Goal: Communication & Community: Answer question/provide support

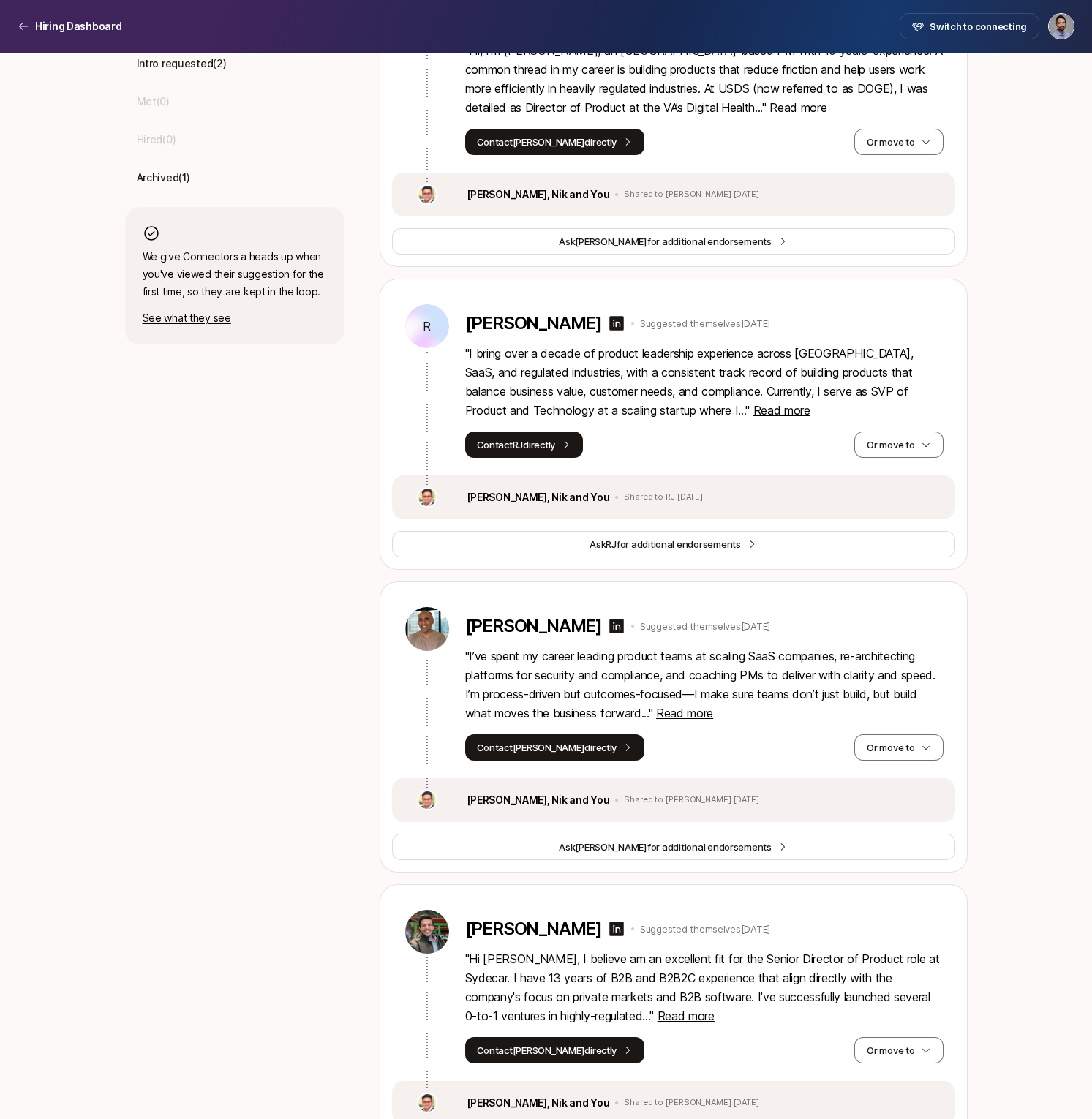
scroll to position [607, 0]
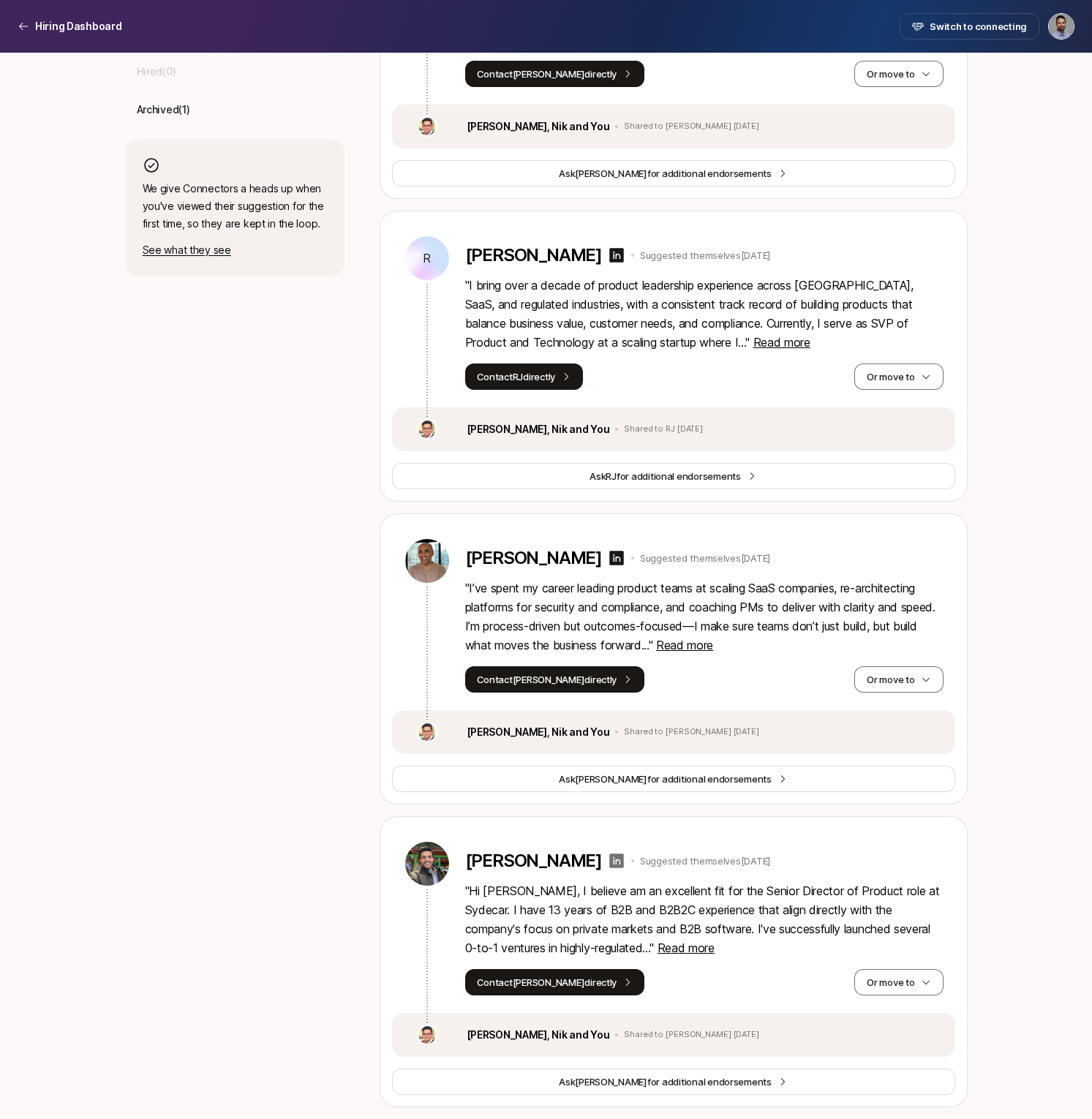
click at [608, 861] on icon at bounding box center [617, 860] width 18 height 18
click at [609, 560] on icon at bounding box center [616, 559] width 14 height 14
click at [337, 479] on div "Suggested candidates To review ( 4 ) Might want to meet ( 0 ) Intro requested (…" at bounding box center [234, 489] width 219 height 1237
click at [711, 646] on span "Read more" at bounding box center [685, 645] width 57 height 14
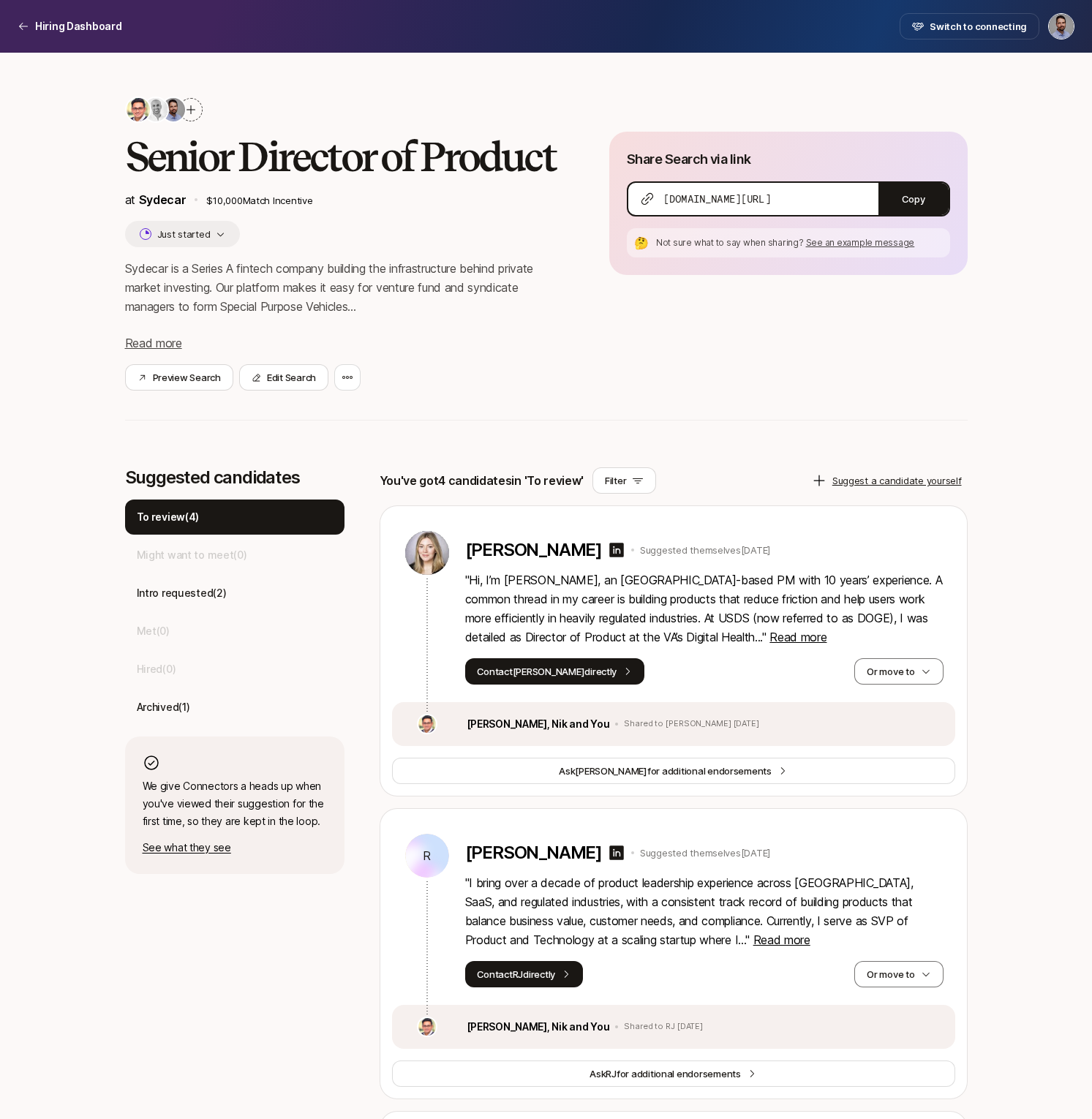
scroll to position [0, 0]
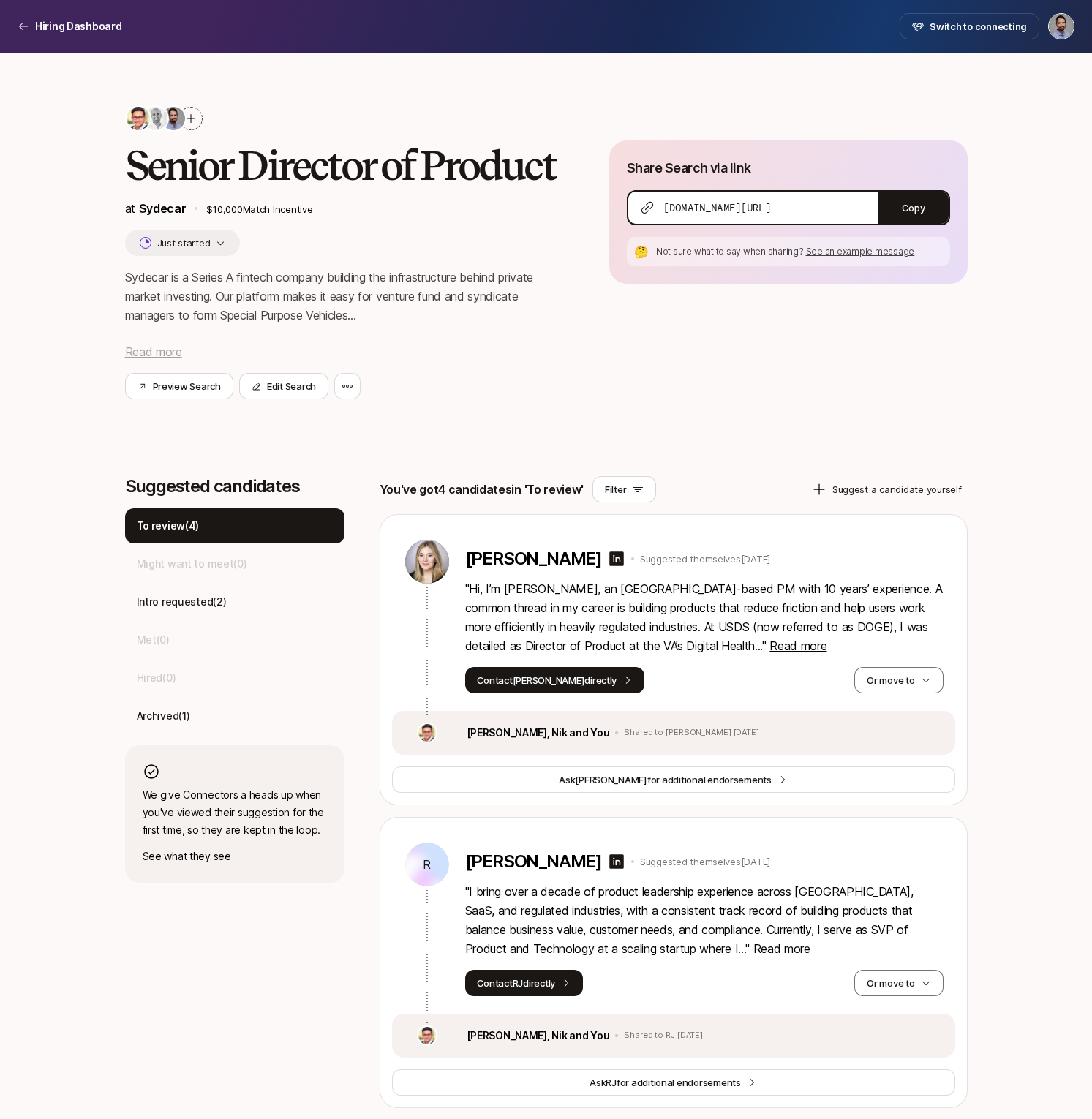
click at [161, 349] on span "Read more" at bounding box center [154, 351] width 57 height 14
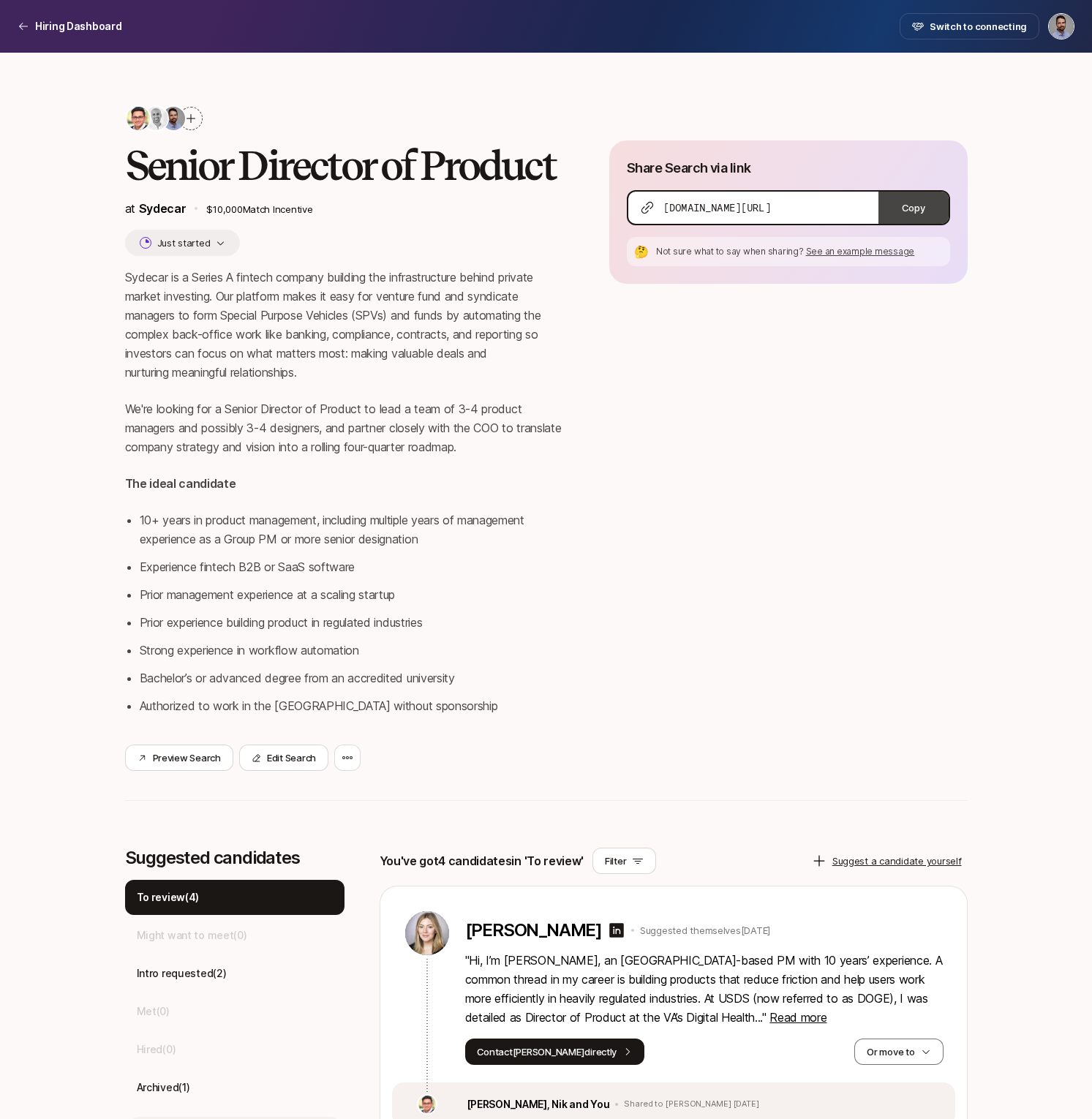
click at [922, 213] on button "Copy" at bounding box center [914, 208] width 71 height 32
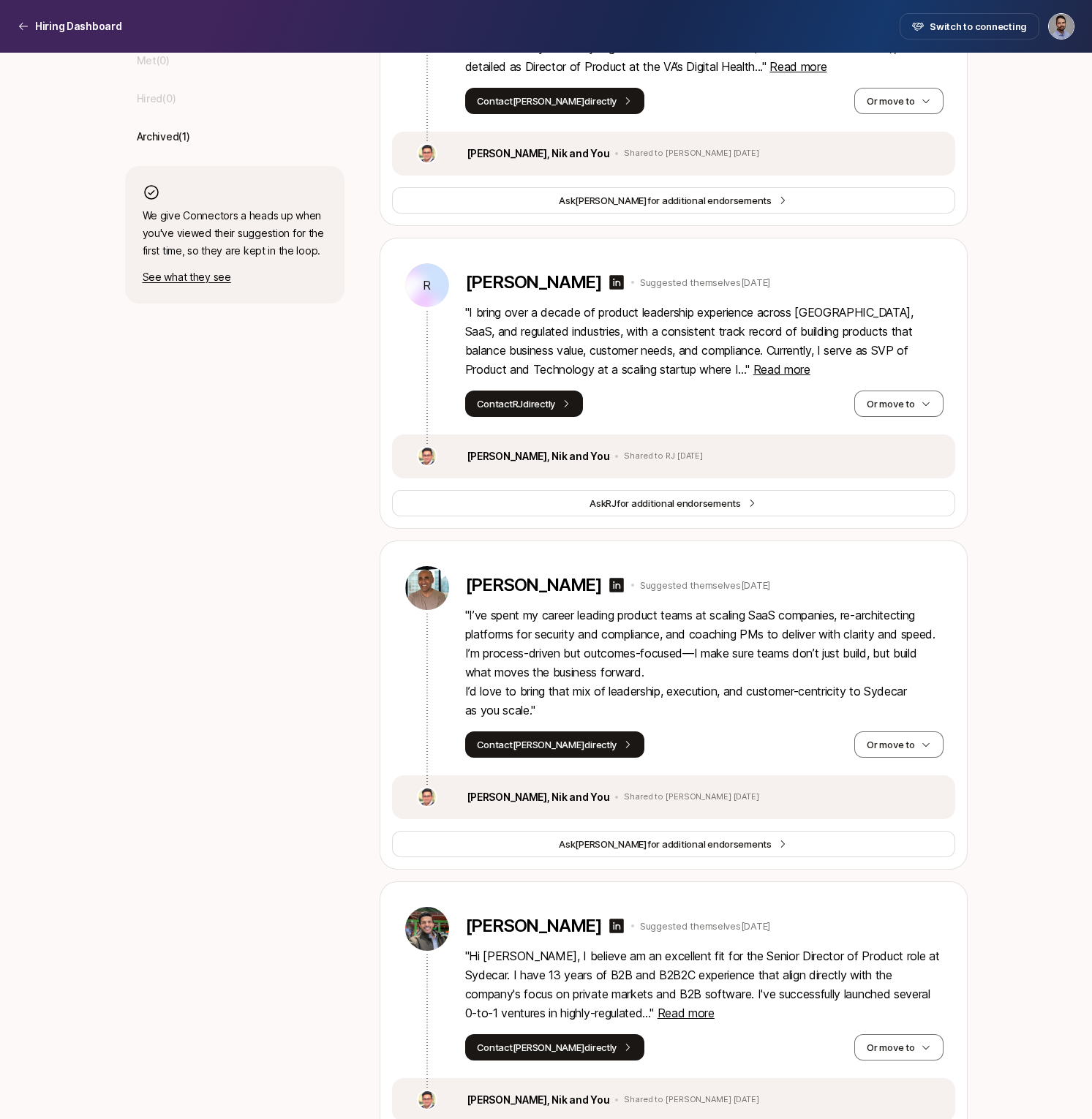
scroll to position [790, 0]
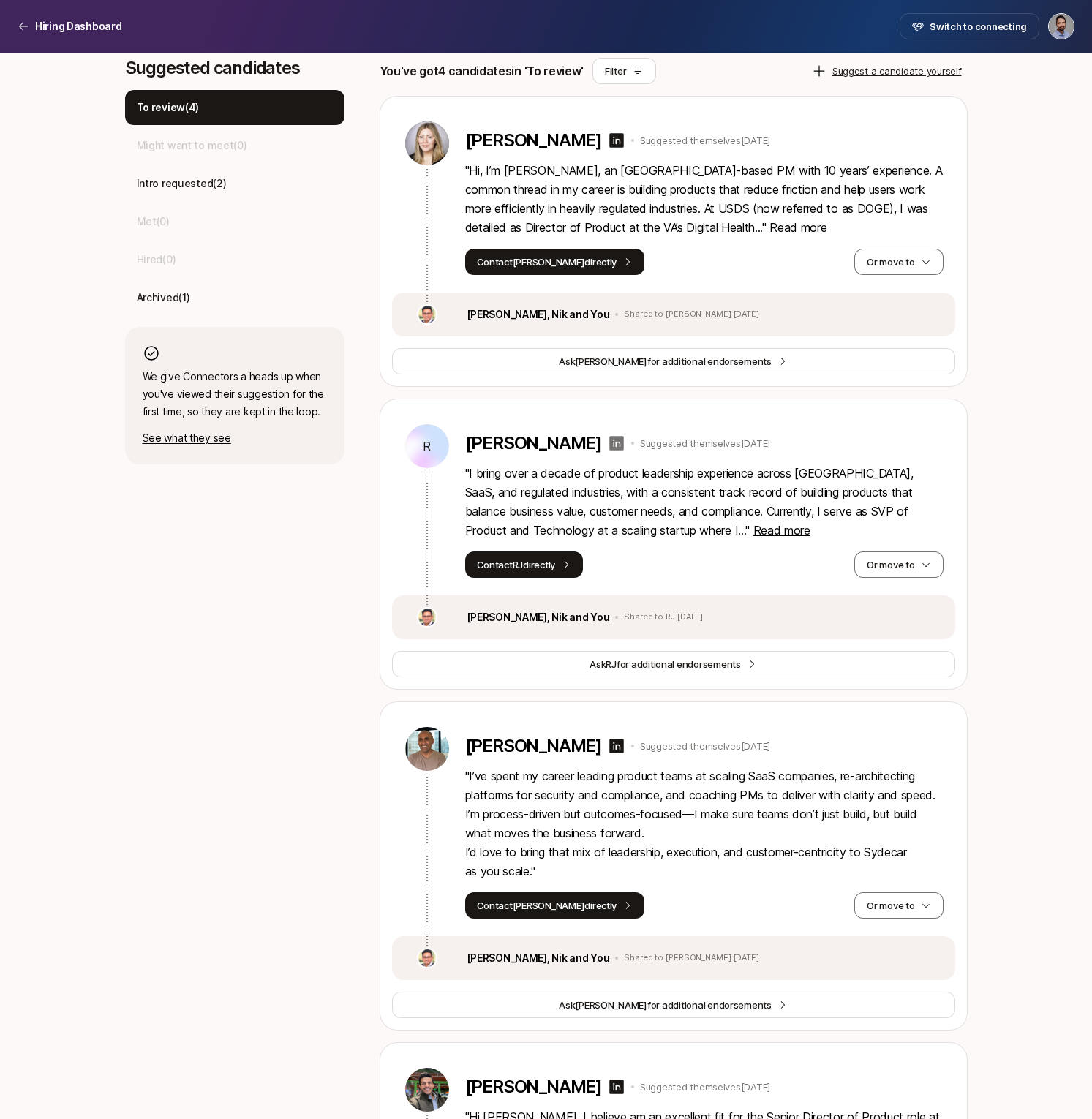
click at [608, 444] on icon at bounding box center [617, 443] width 18 height 18
click at [753, 533] on span "Read more" at bounding box center [782, 530] width 57 height 14
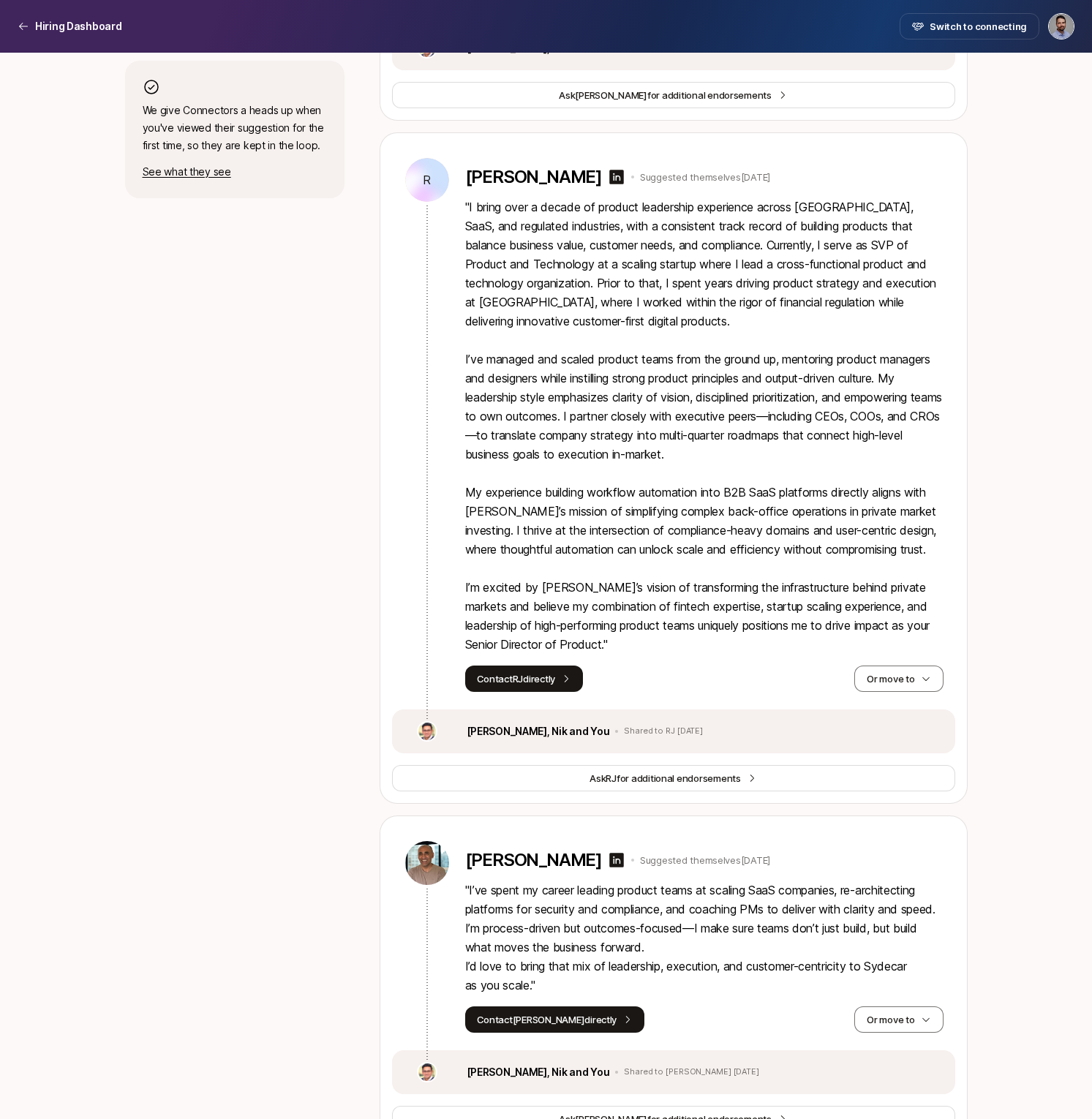
scroll to position [1061, 0]
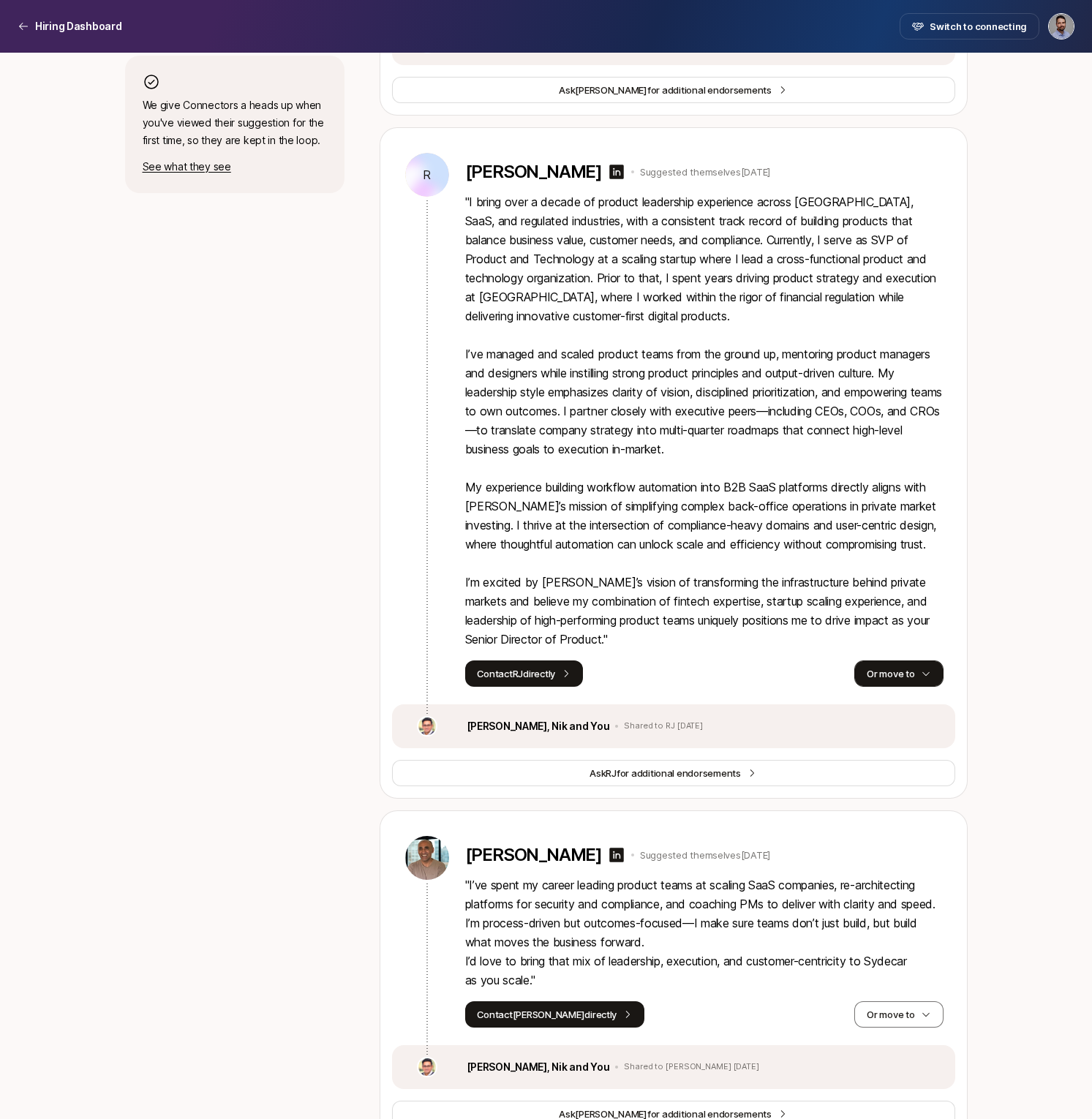
click at [922, 679] on icon "button" at bounding box center [926, 674] width 10 height 10
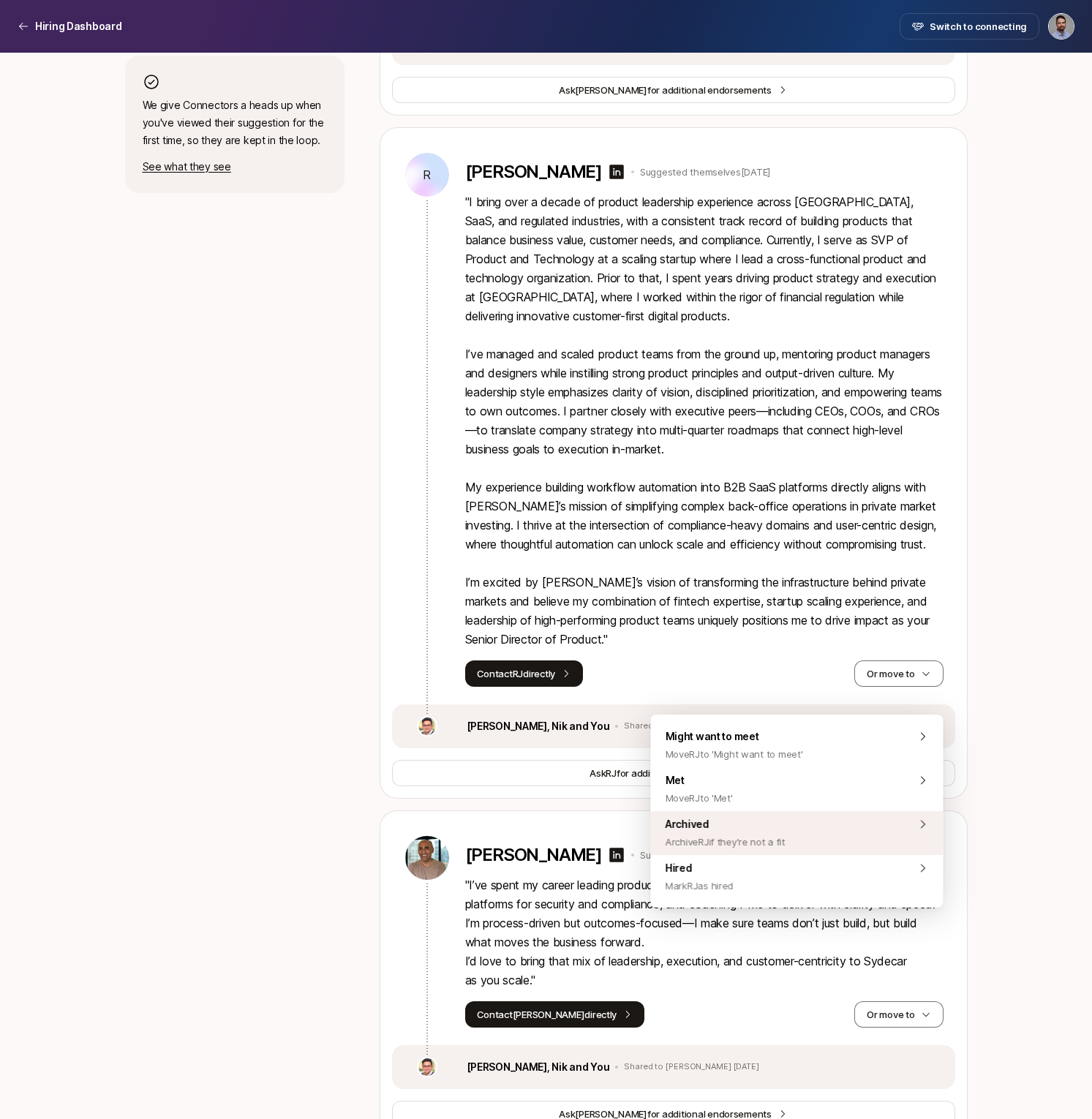
click at [787, 827] on div "Archived Archive RJ if they're not a fit" at bounding box center [797, 833] width 292 height 44
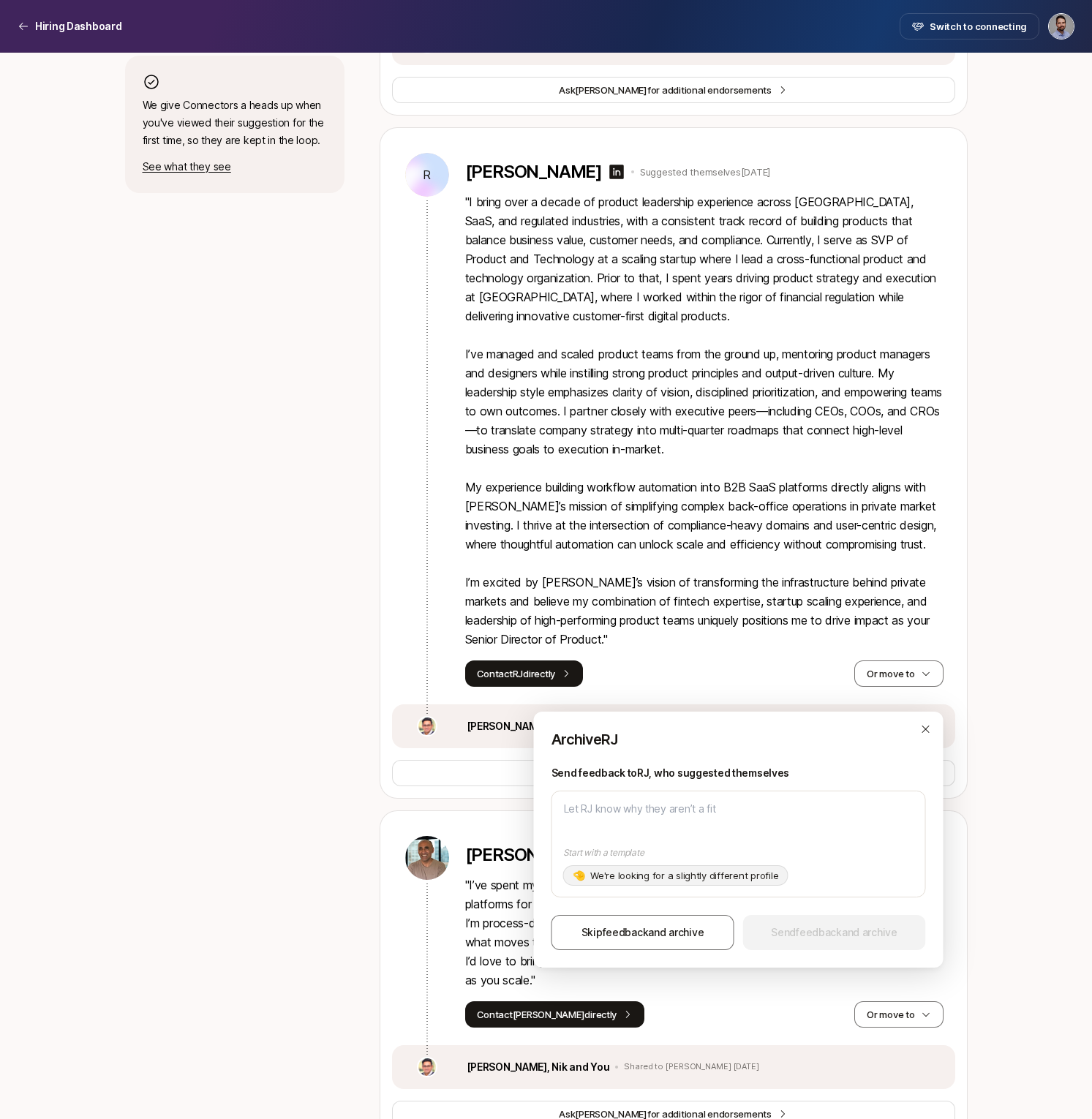
click at [603, 878] on p "We're looking for a slightly different profile" at bounding box center [685, 875] width 188 height 14
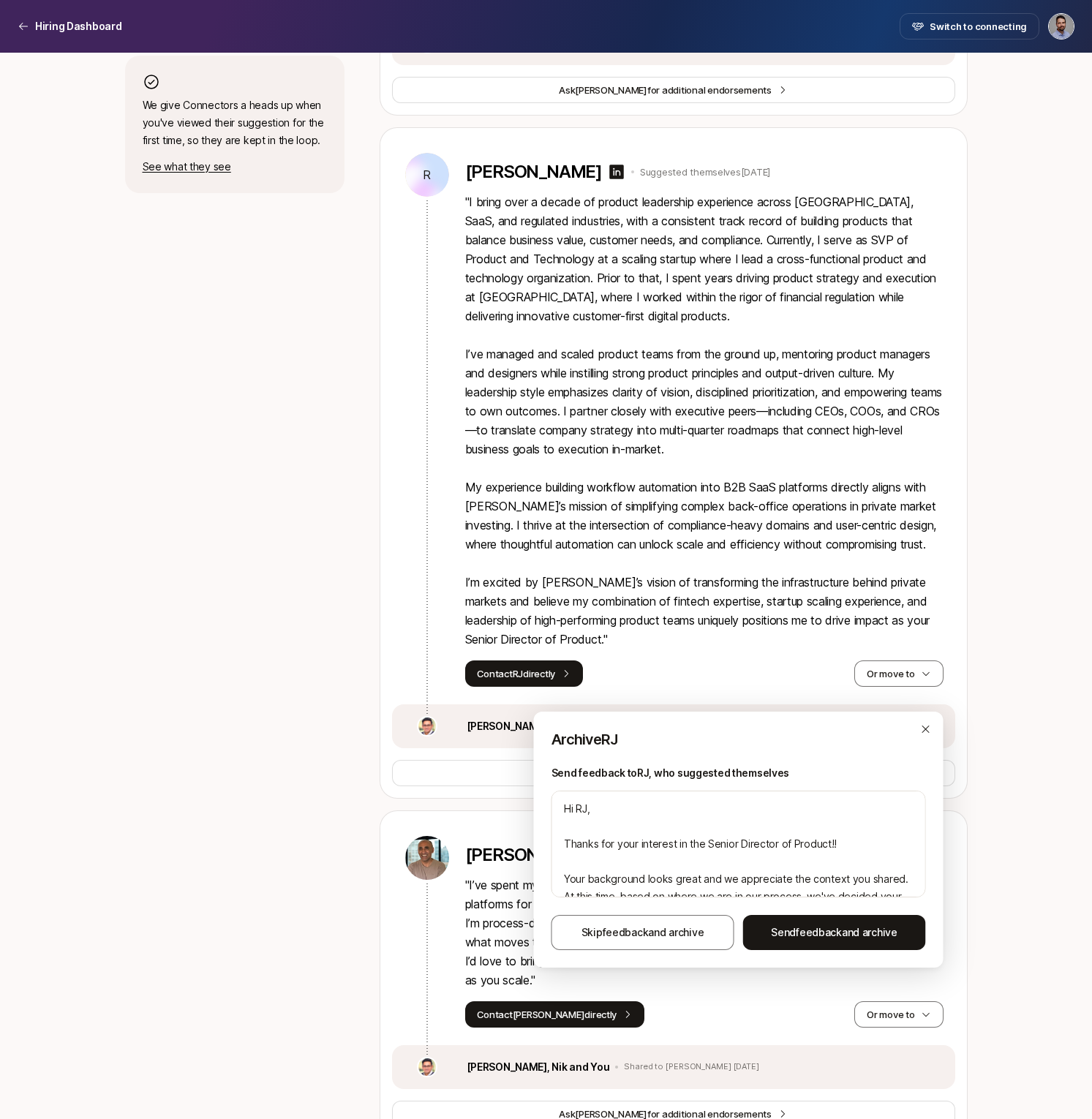
type textarea "Hi RJ, Thanks for your interest in the Senior Director of Product!! Your backgr…"
type textarea "x"
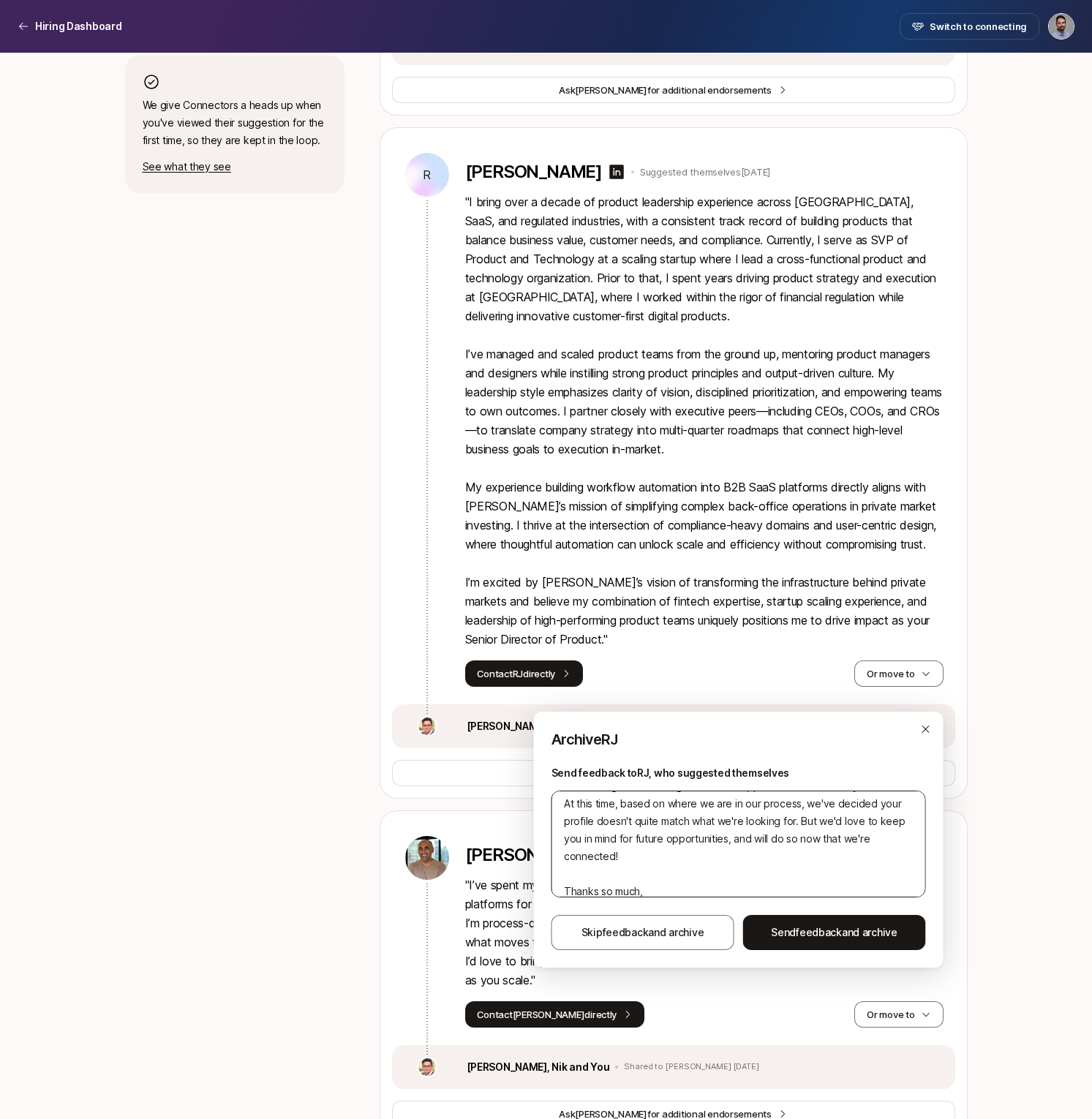
scroll to position [105, 0]
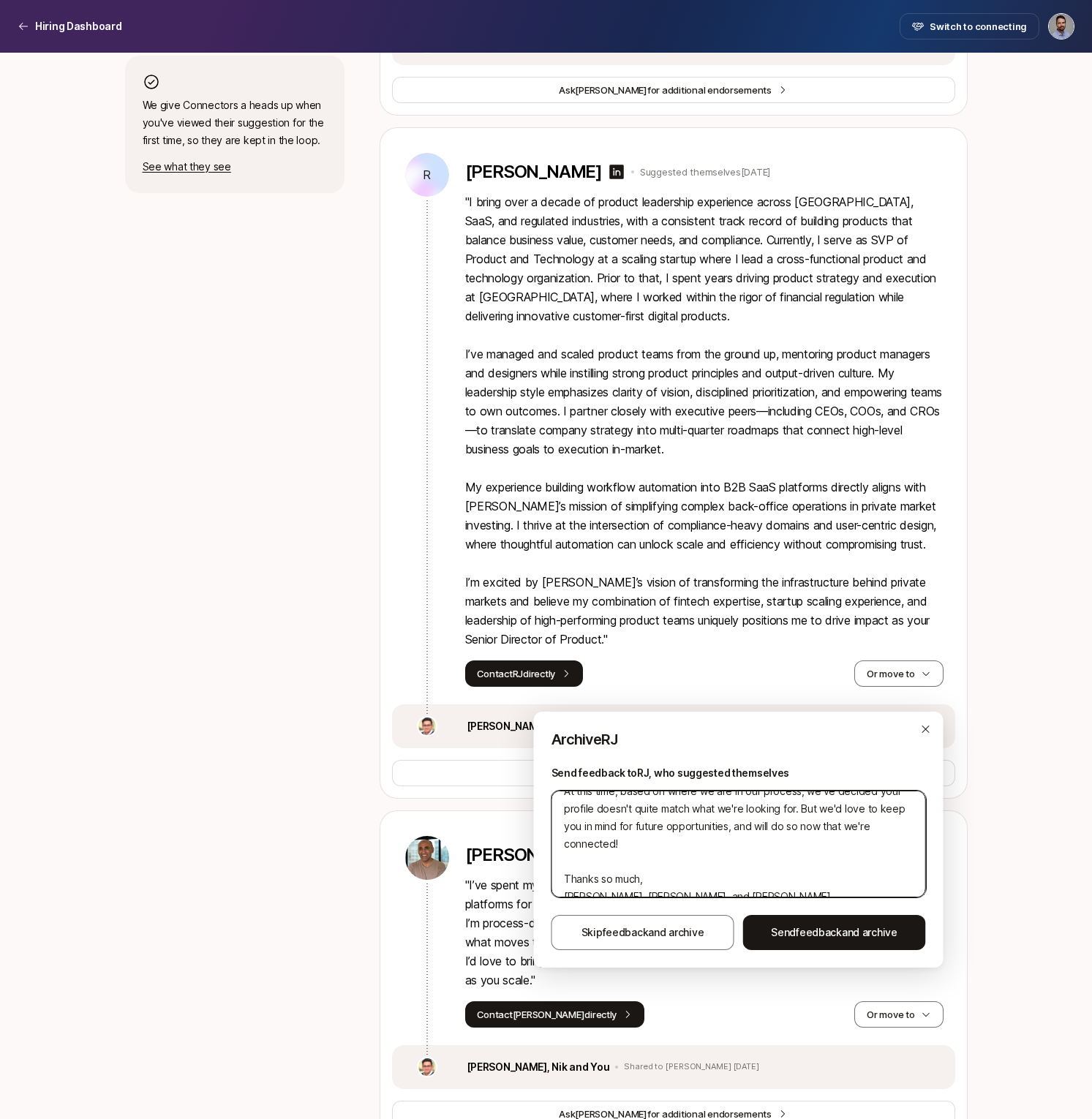
drag, startPoint x: 648, startPoint y: 876, endPoint x: 557, endPoint y: 871, distance: 91.1
click at [557, 871] on textarea "Hi RJ, Thanks for your interest in the Senior Director of Product!! Your backgr…" at bounding box center [739, 843] width 375 height 107
type textarea "Hi RJ, Thanks for your interest in the Senior Director of Product!! Your backgr…"
type textarea "x"
click at [614, 880] on textarea "Hi RJ, Thanks for your interest in the Senior Director of Product!! Your backgr…" at bounding box center [739, 843] width 375 height 107
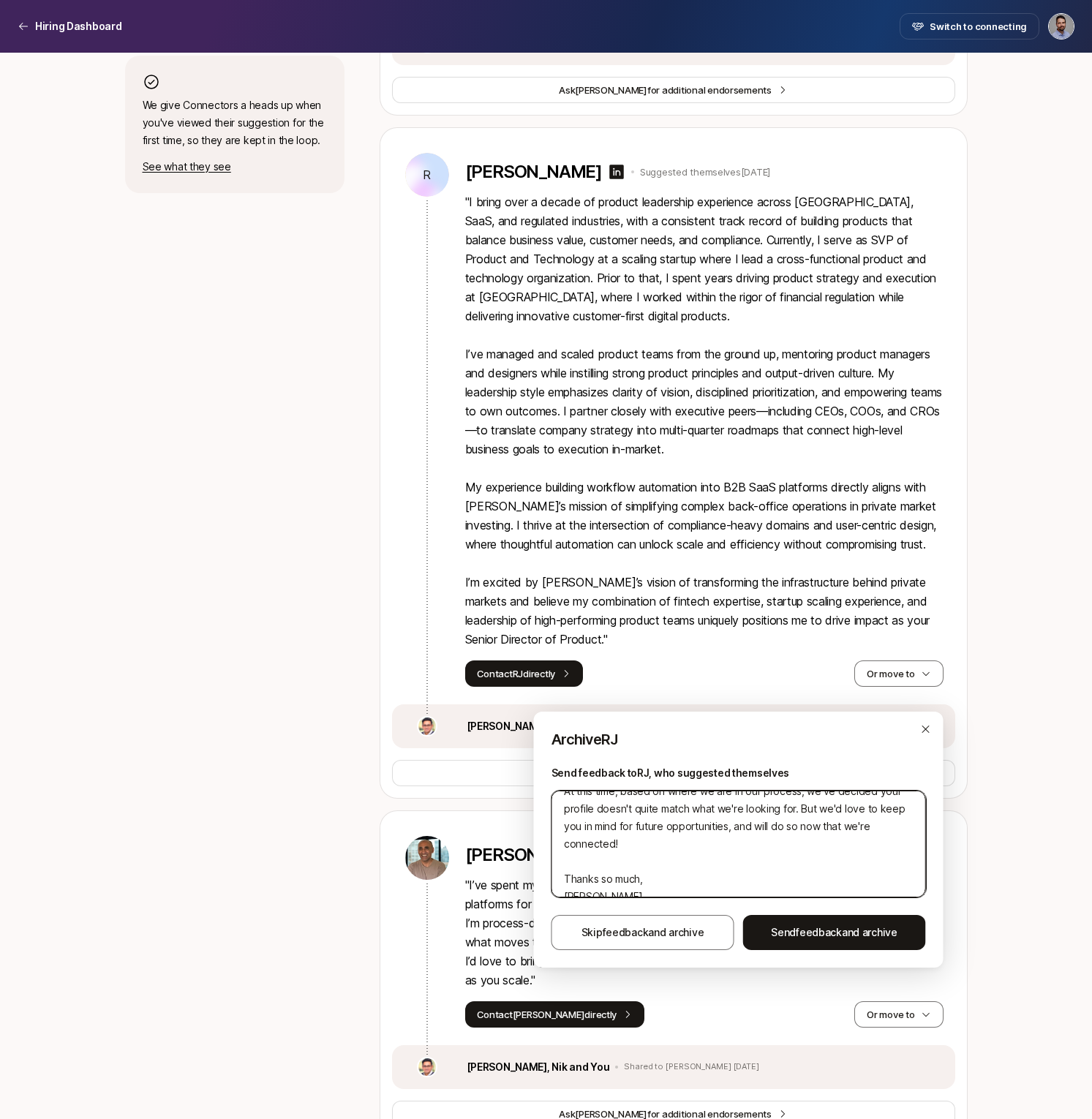
type textarea "Hi RJ, Thanks for your interest in the Senior Director of Product!! Your backgr…"
type textarea "x"
type textarea "Hi RJ, Thanks for your interest in the Senior Director of Product!! Your backgr…"
type textarea "x"
type textarea "Hi RJ, Thanks for your interest in the Senior Director of Product!! Your backgr…"
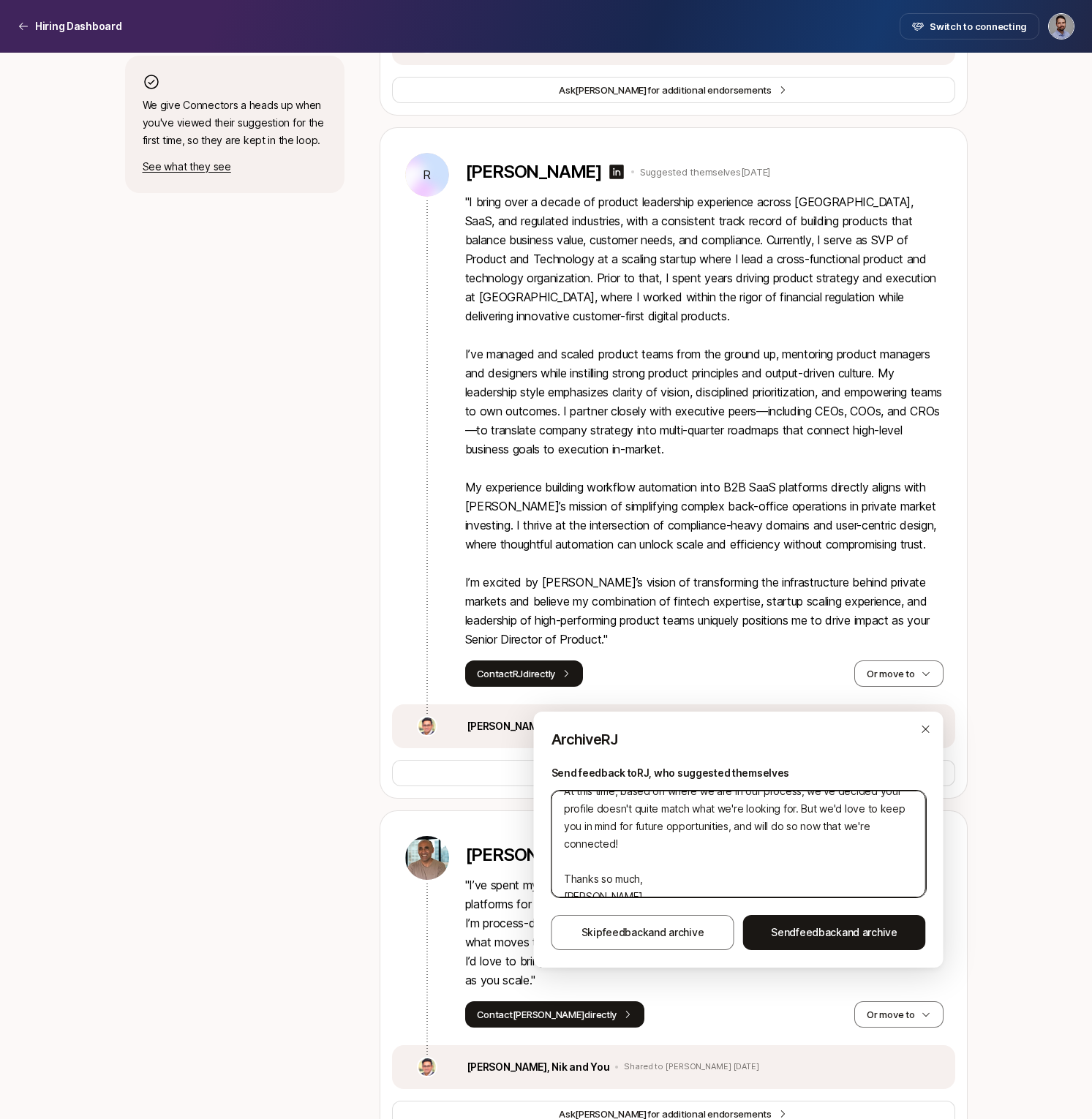
type textarea "x"
type textarea "Hi RJ, Thanks for your interest in the Senior Director of Product!! Your backgr…"
type textarea "x"
type textarea "Hi RJ, Thanks for your interest in the Senior Director of Product!! Your backgr…"
type textarea "x"
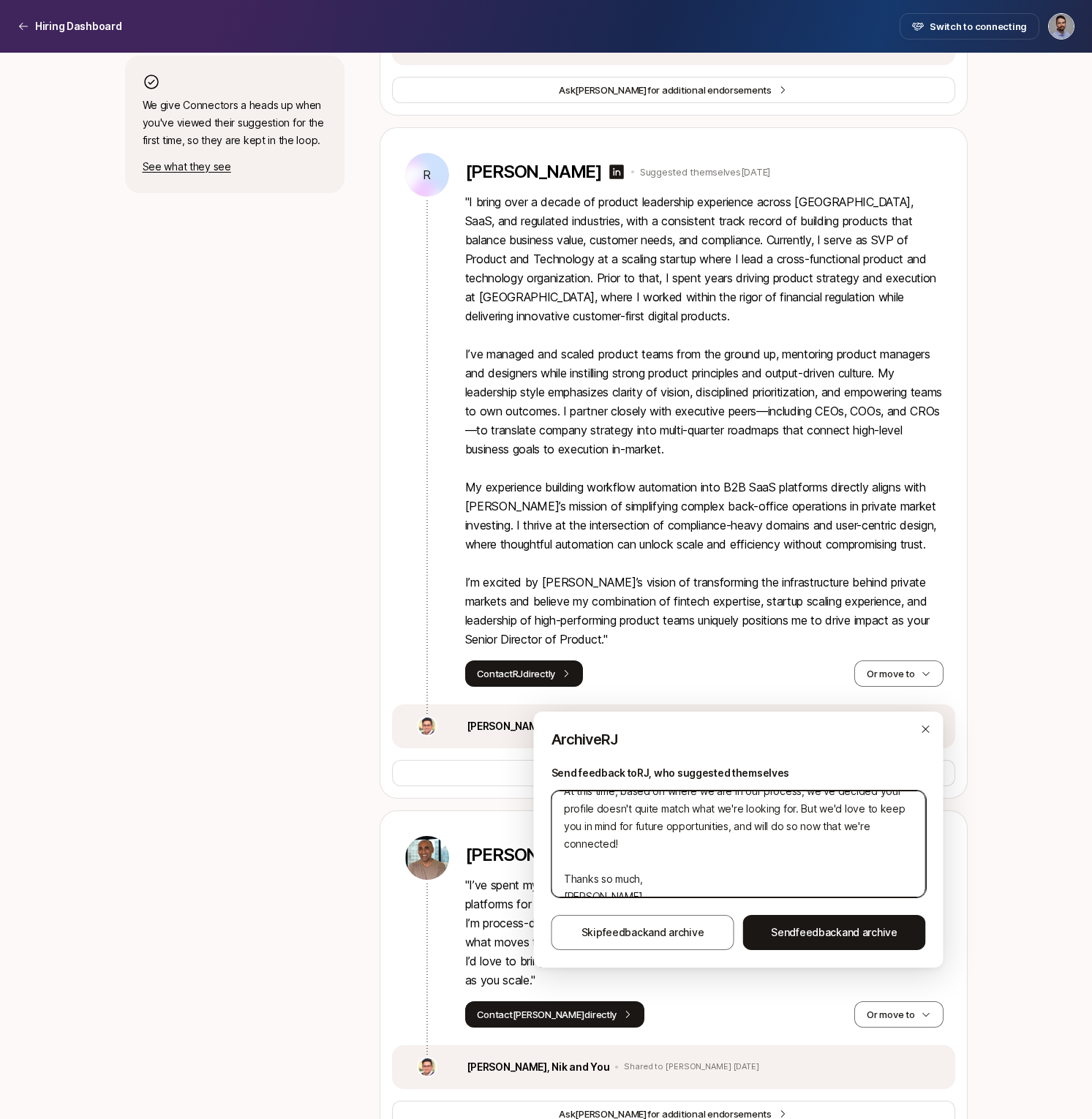
type textarea "Hi RJ, Thanks for your interest in the Senior Director of Product!! Your backgr…"
type textarea "x"
type textarea "Hi RJ, Thanks for your interest in the Senior Director of Product!! Your backgr…"
type textarea "x"
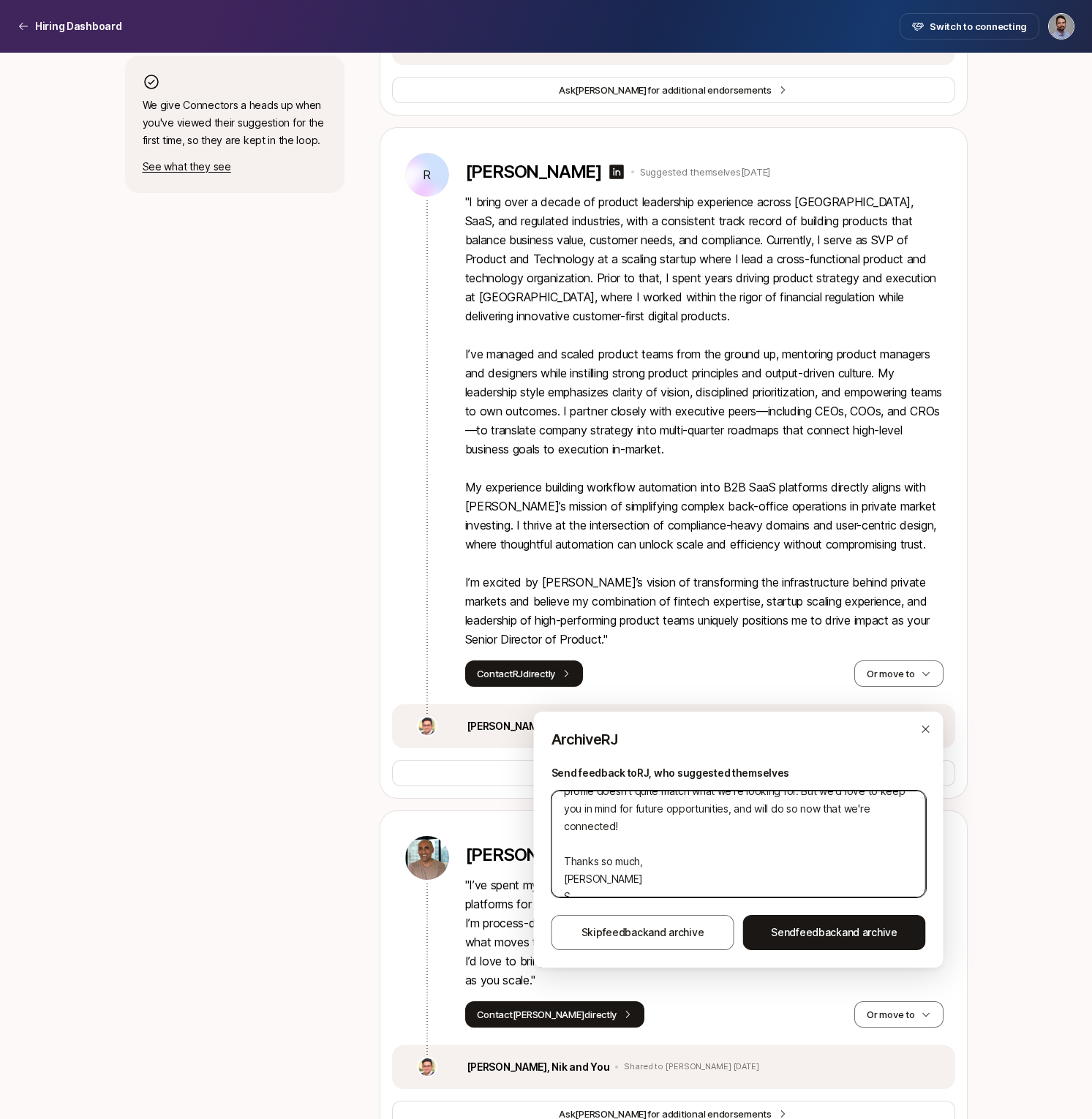
type textarea "Hi RJ, Thanks for your interest in the Senior Director of Product!! Your backgr…"
type textarea "x"
type textarea "Hi RJ, Thanks for your interest in the Senior Director of Product!! Your backgr…"
type textarea "x"
type textarea "Hi RJ, Thanks for your interest in the Senior Director of Product!! Your backgr…"
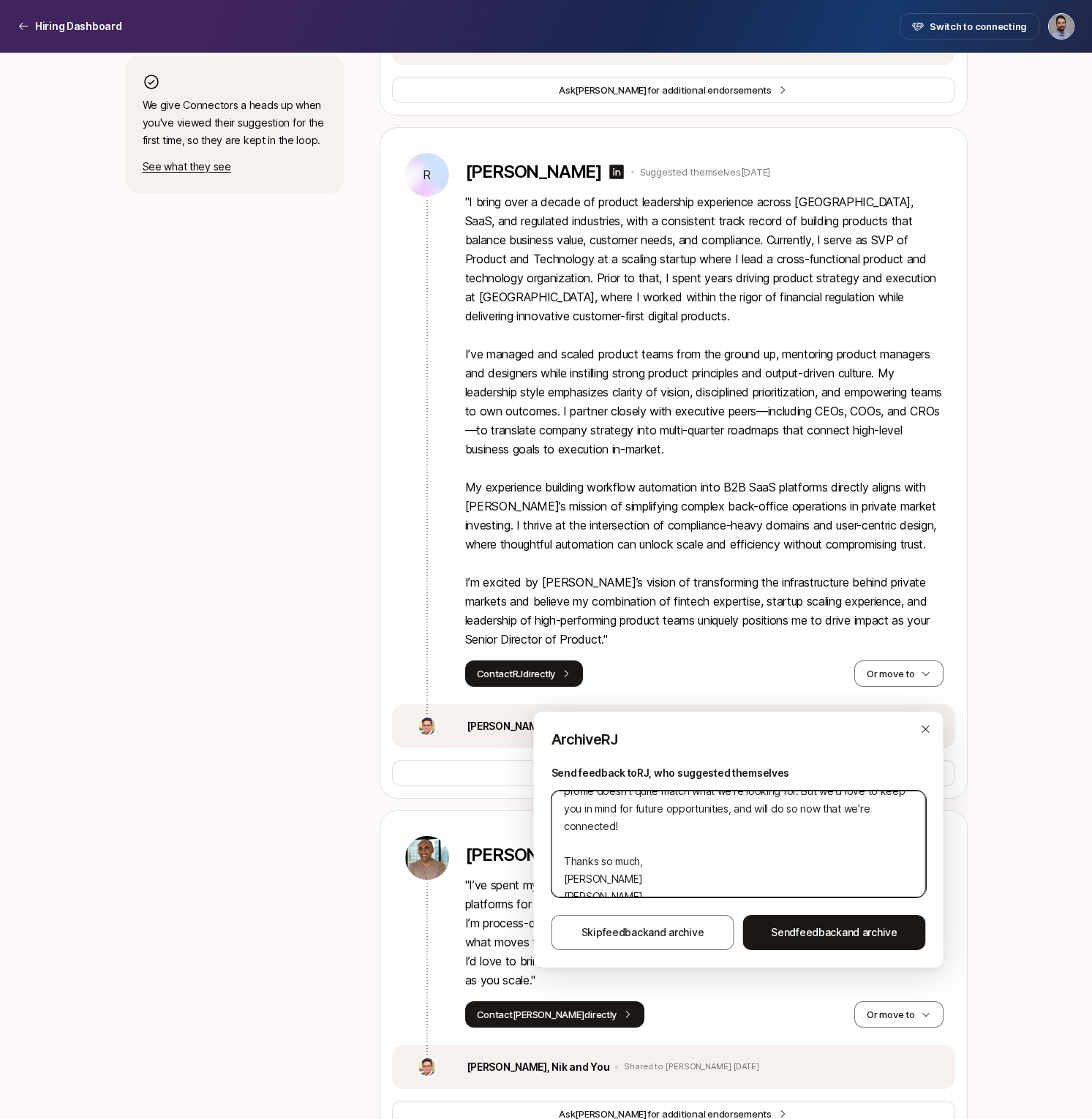
type textarea "x"
type textarea "Hi RJ, Thanks for your interest in the Senior Director of Product!! Your backgr…"
type textarea "x"
type textarea "Hi RJ, Thanks for your interest in the Senior Director of Product!! Your backgr…"
type textarea "x"
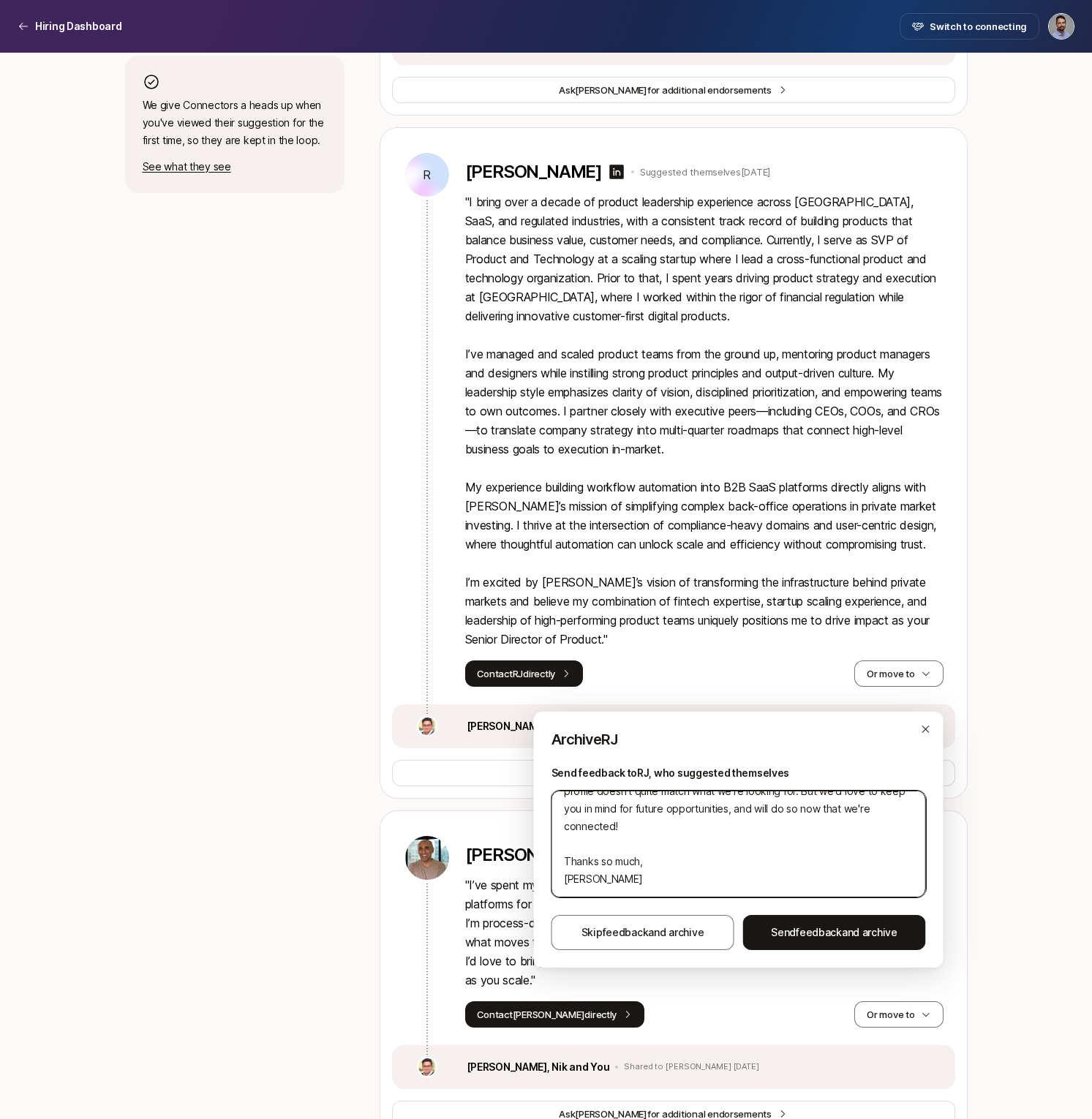
type textarea "Hi RJ, Thanks for your interest in the Senior Director of Product!! Your backgr…"
type textarea "x"
type textarea "Hi RJ, Thanks for your interest in the Senior Director of Product!! Your backgr…"
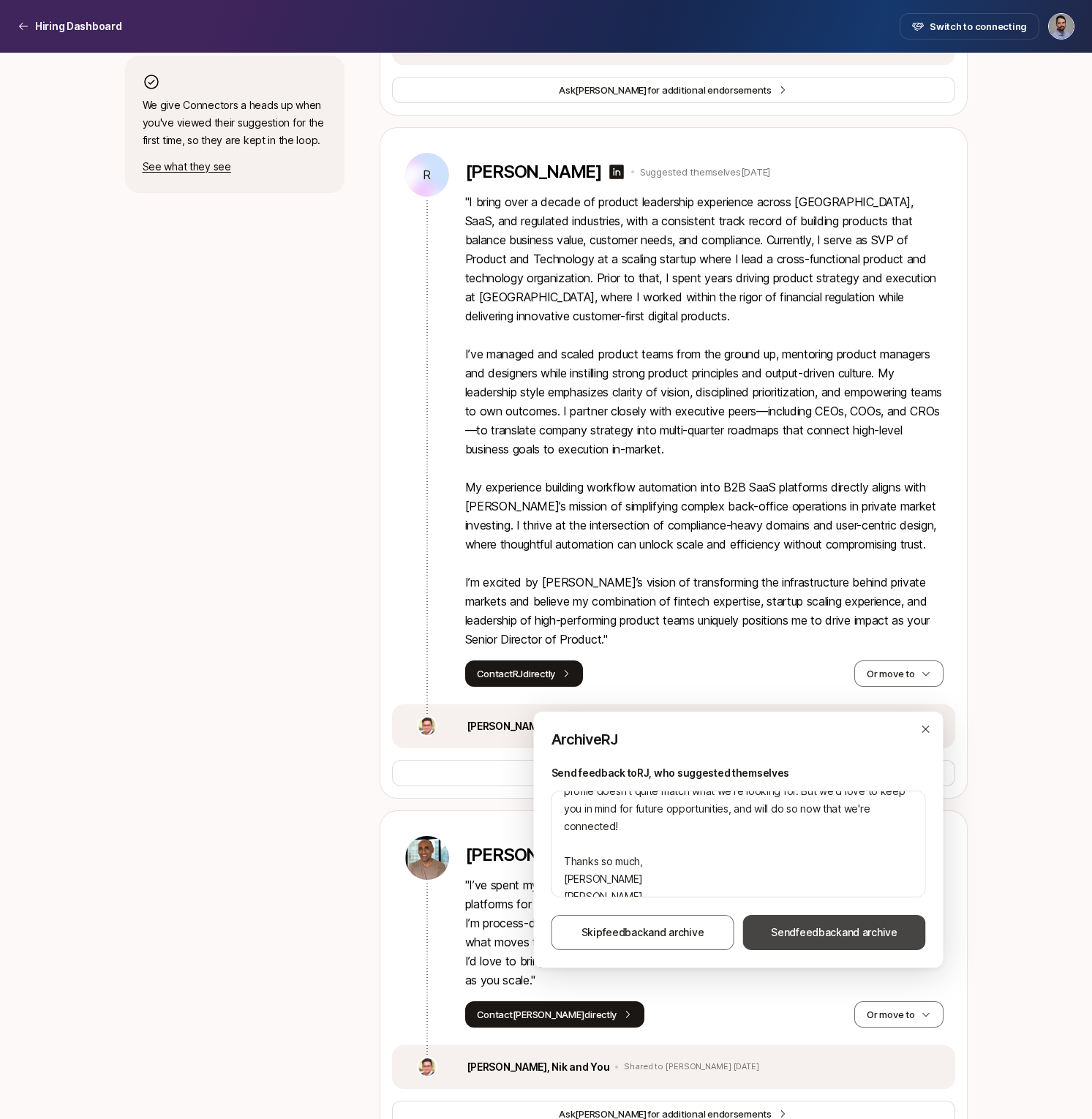
click at [831, 936] on span "feedback" at bounding box center [818, 932] width 46 height 13
type textarea "x"
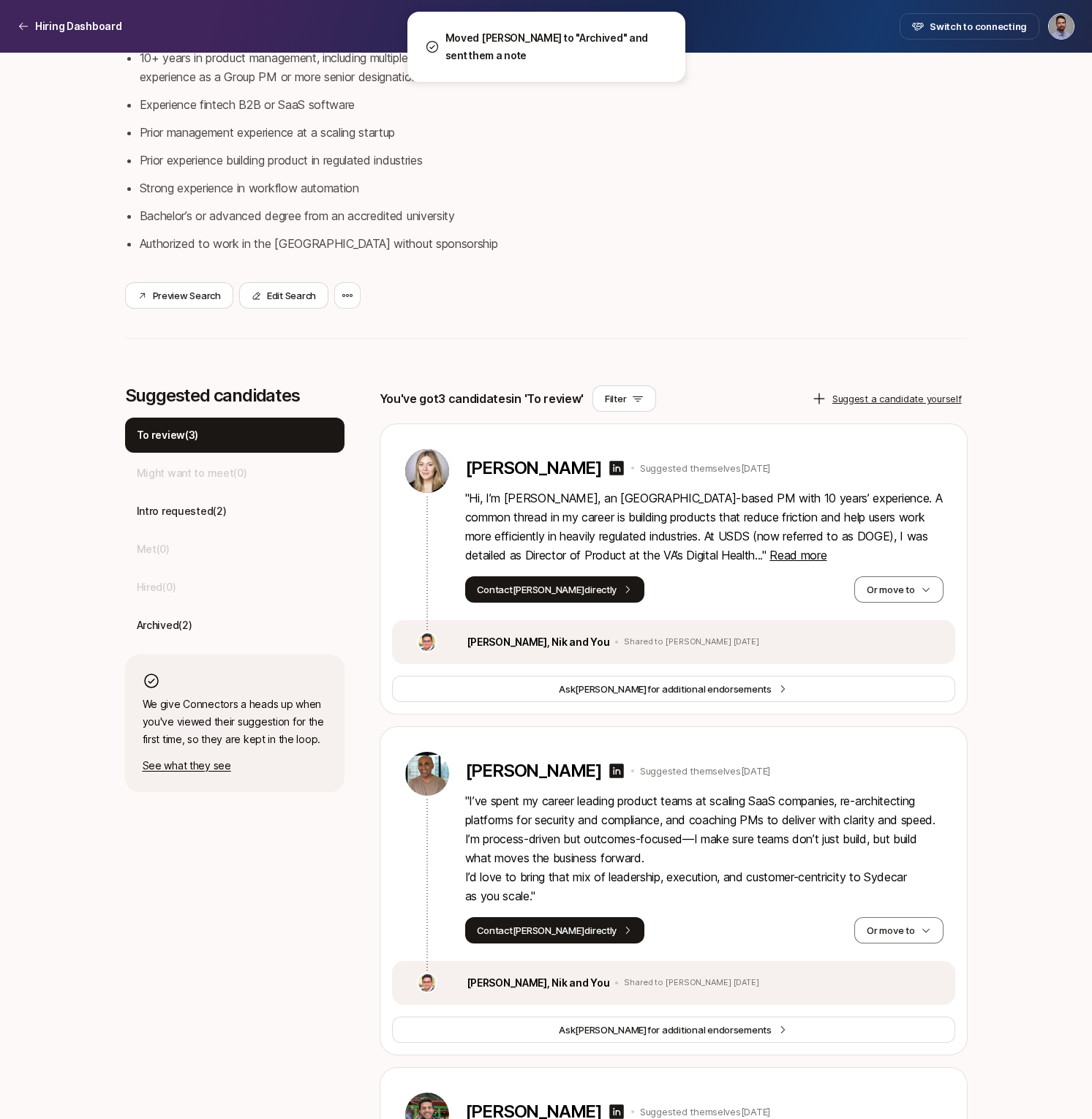
scroll to position [365, 0]
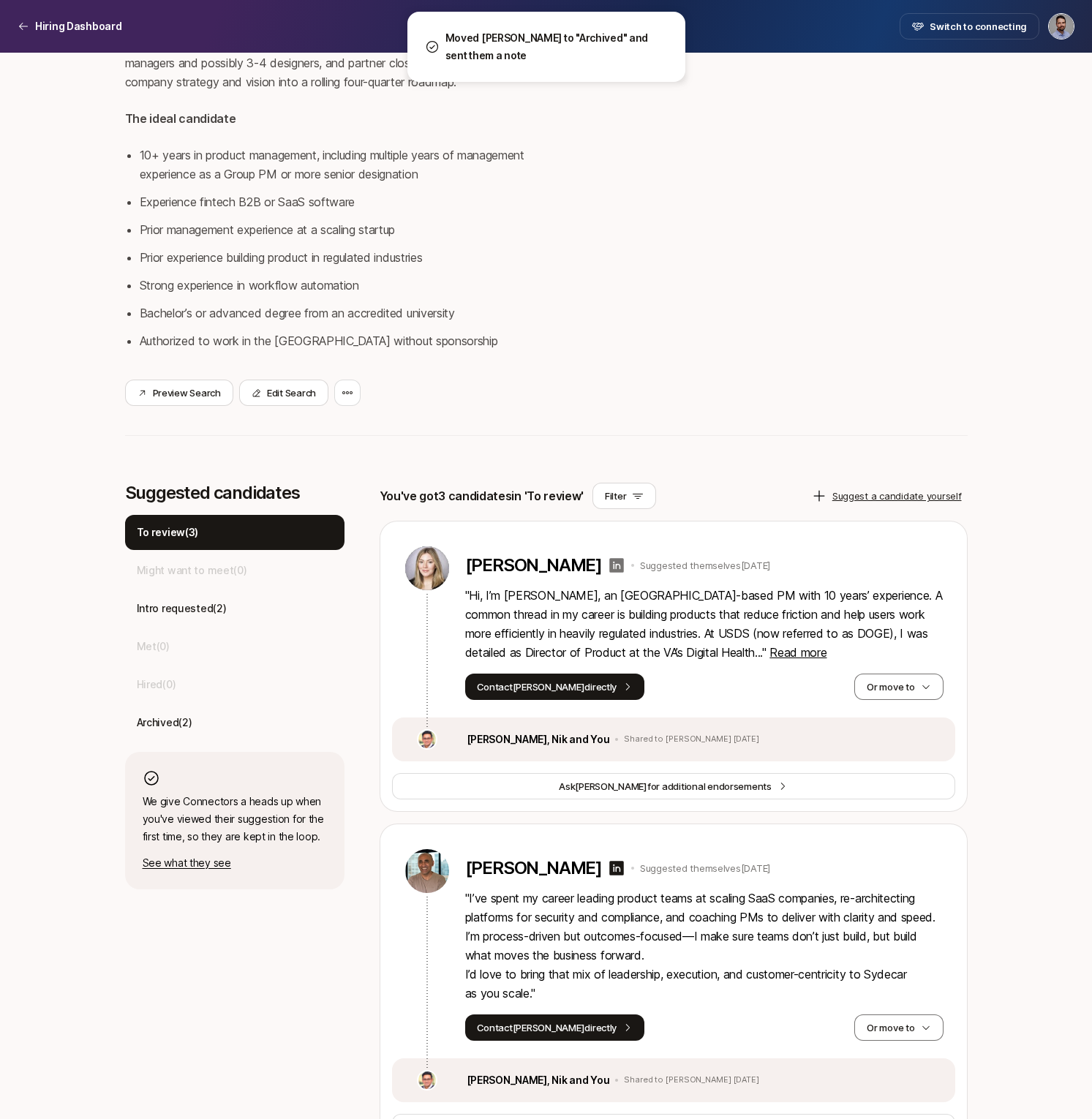
click at [608, 565] on icon at bounding box center [617, 565] width 18 height 18
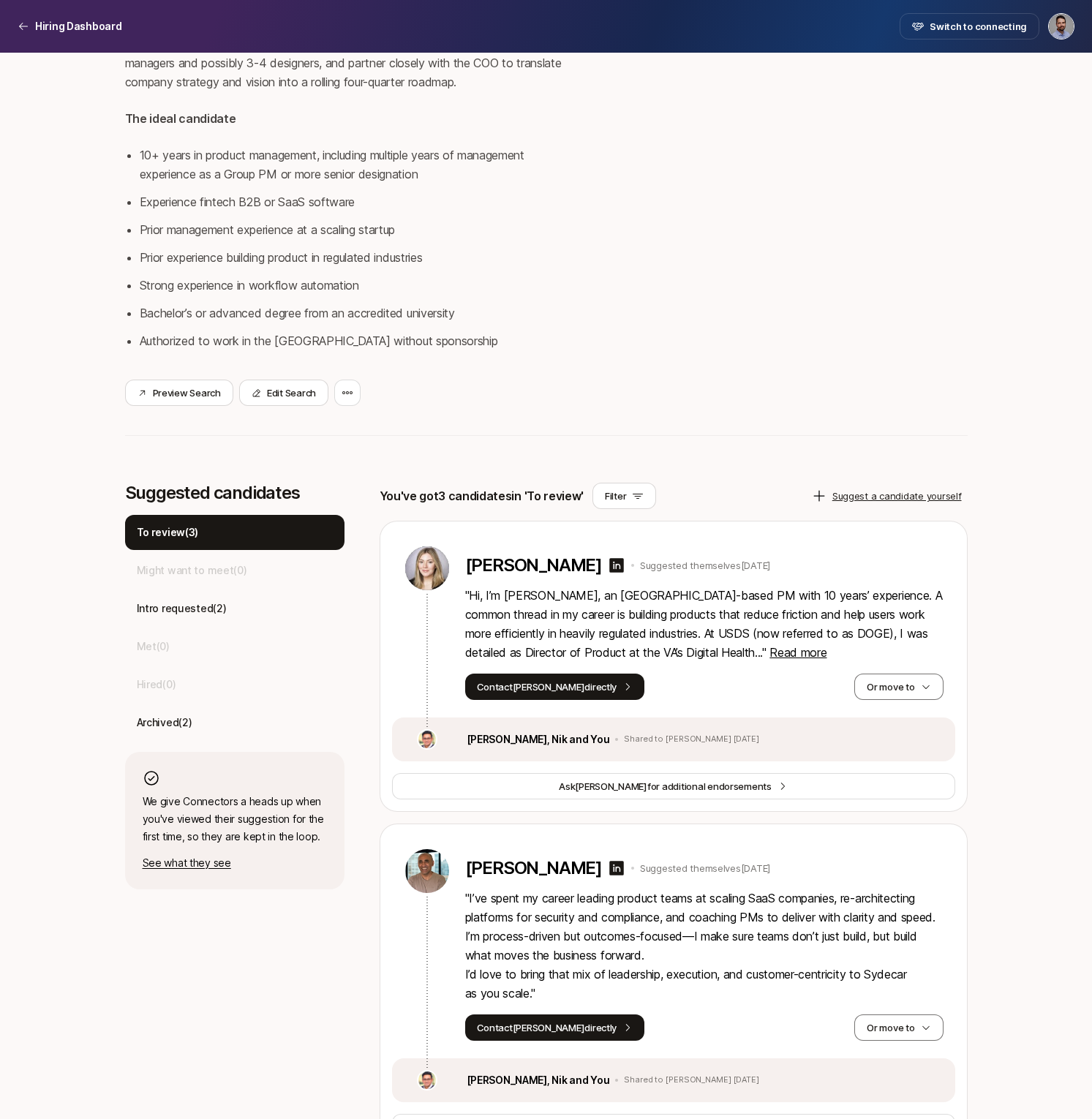
scroll to position [0, 0]
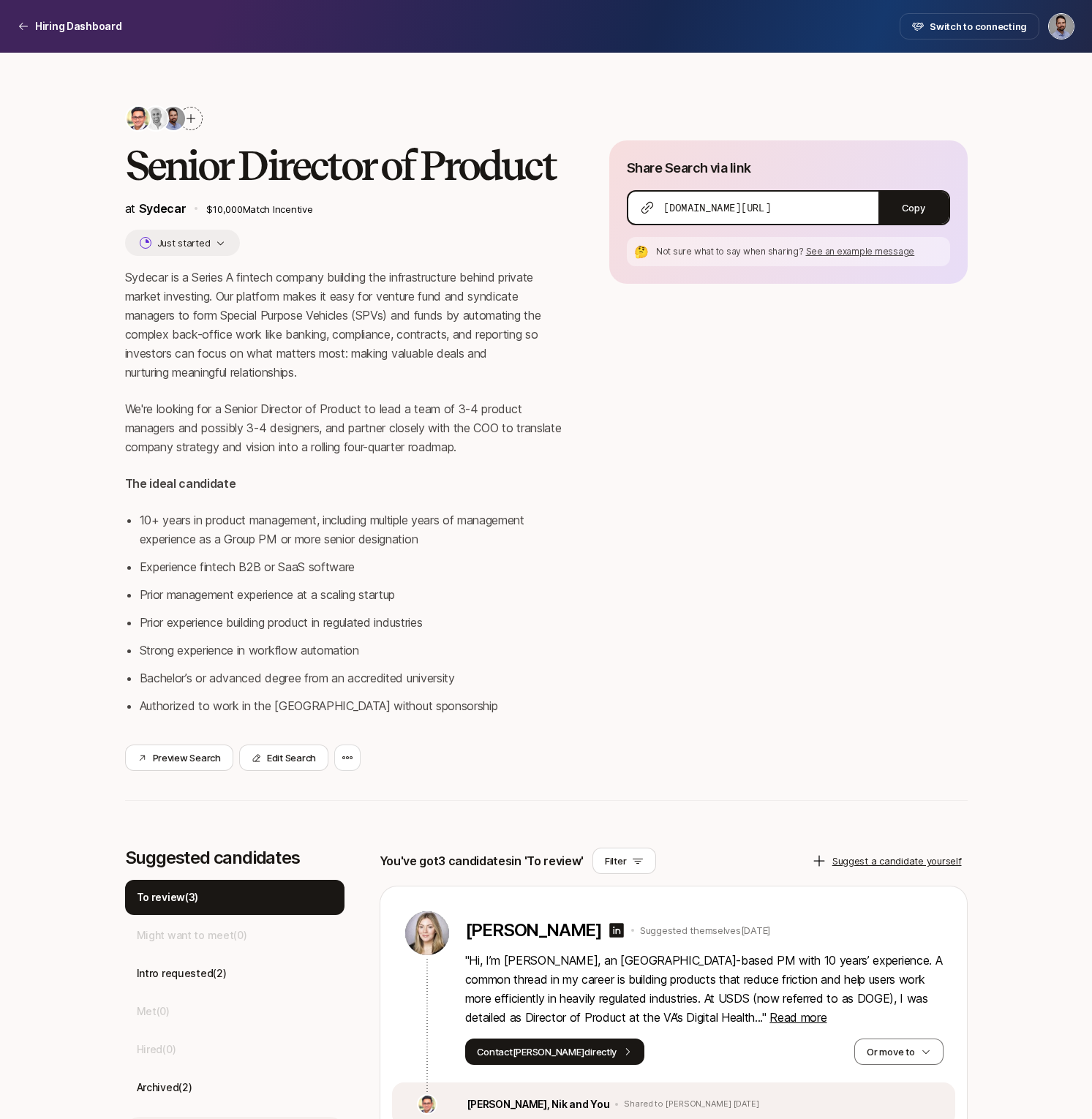
click at [1066, 25] on html "Hiring Dashboard Hiring Dashboard Switch to connecting Senior Director of Produ…" at bounding box center [546, 560] width 1092 height 1119
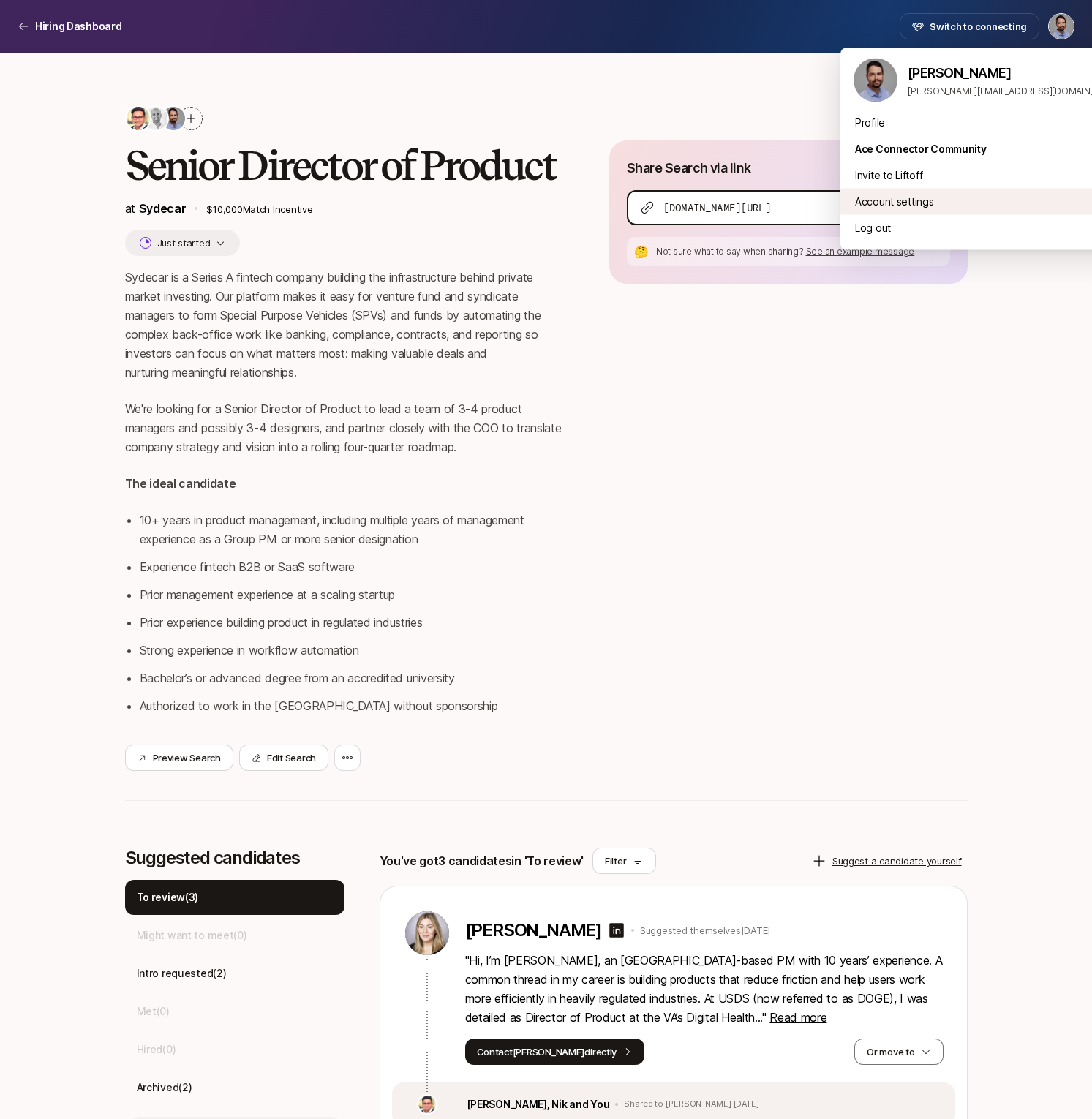
click at [907, 200] on div "Account settings" at bounding box center [986, 202] width 292 height 26
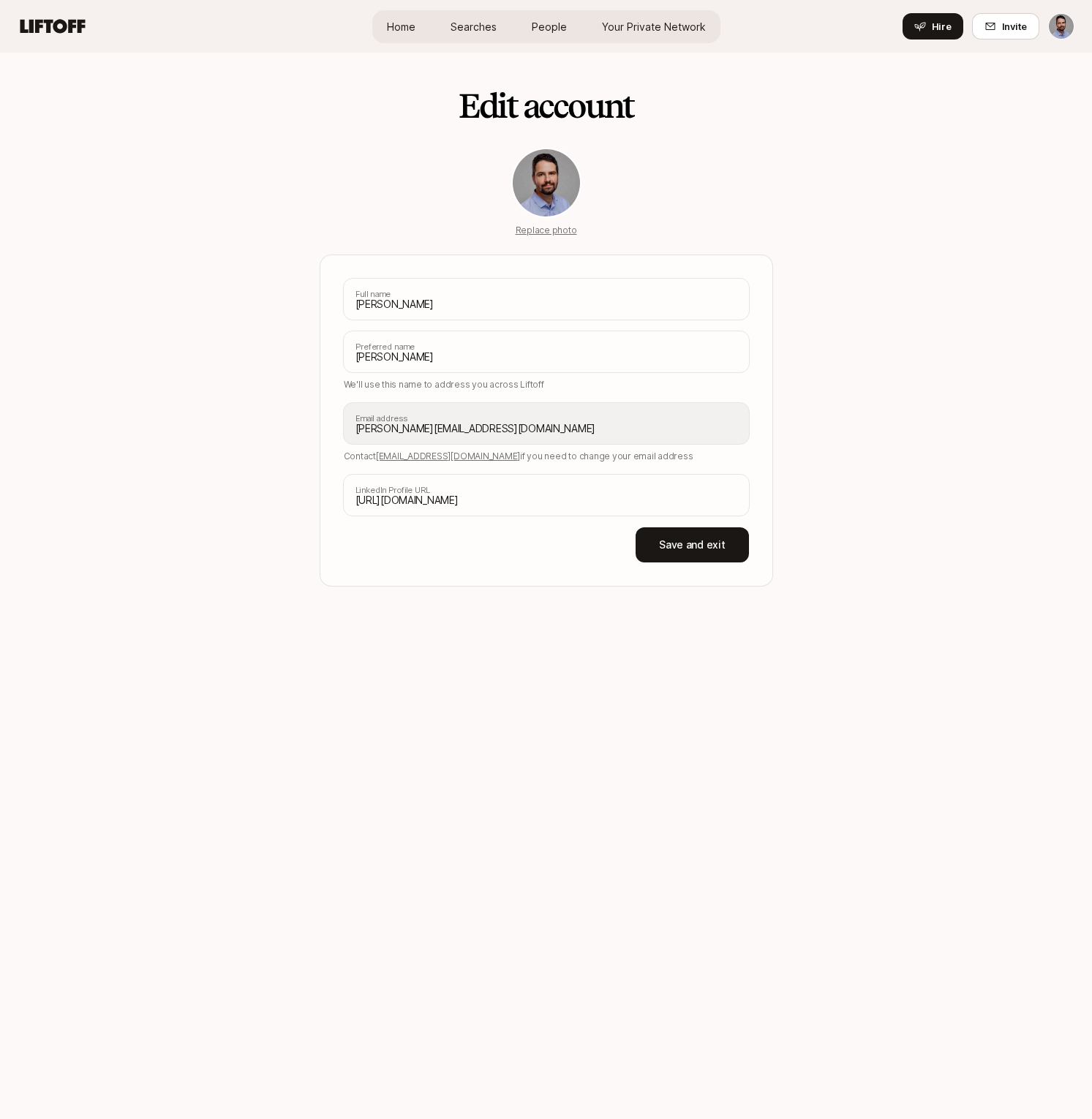
click at [857, 210] on div "Edit account Replace photo [PERSON_NAME] Full name [PERSON_NAME] Preferred name…" at bounding box center [546, 320] width 843 height 534
click at [396, 24] on span "Home" at bounding box center [402, 27] width 29 height 15
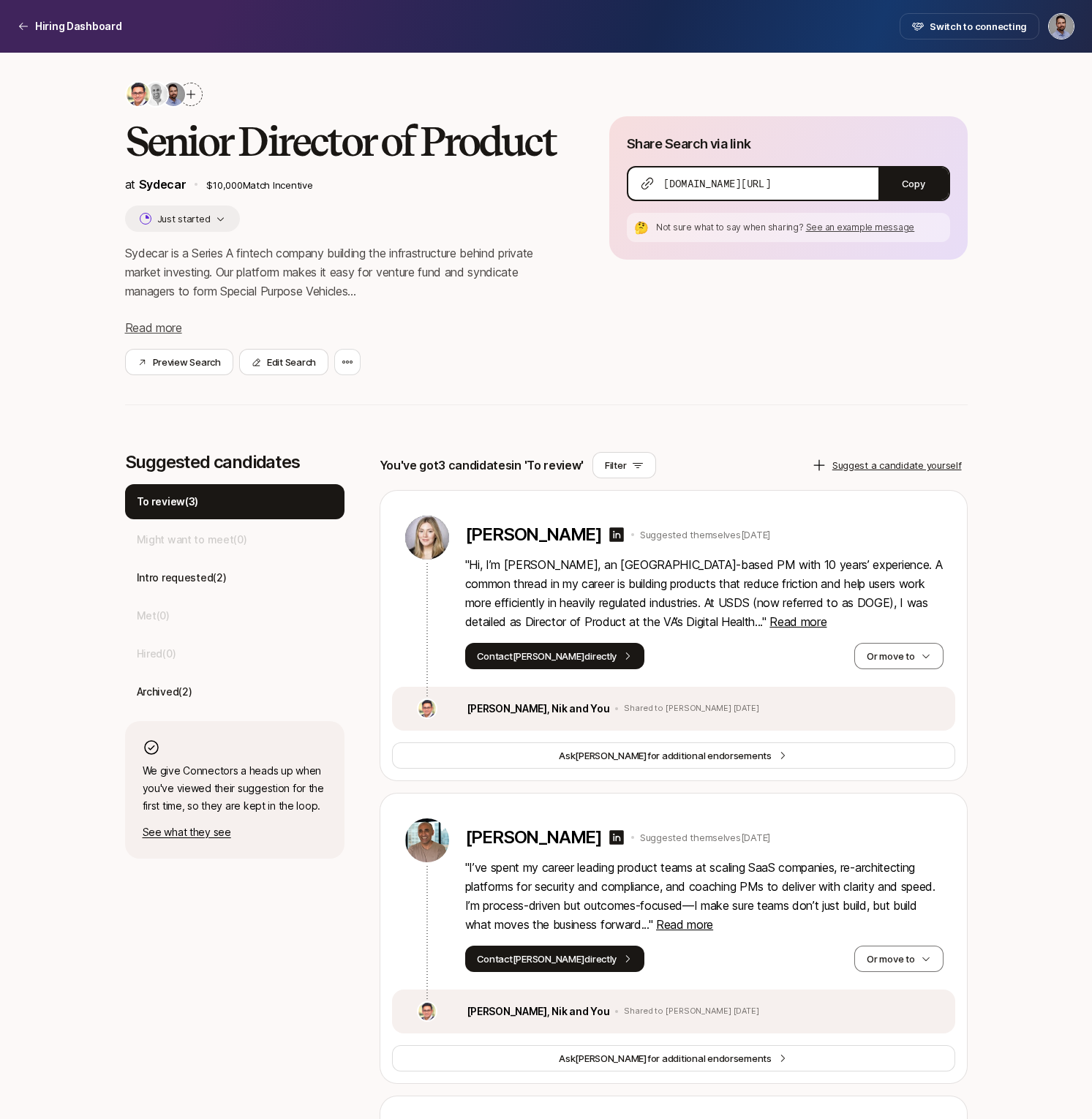
scroll to position [25, 0]
